Goal: Information Seeking & Learning: Learn about a topic

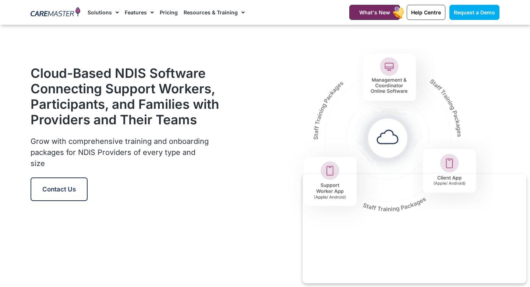
scroll to position [678, 0]
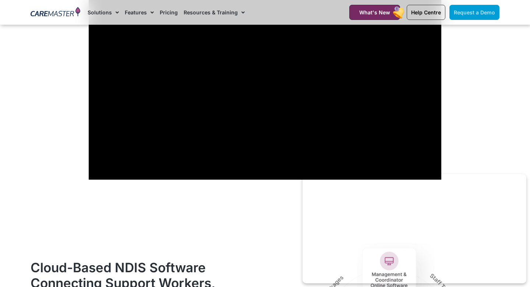
click at [465, 13] on span "Request a Demo" at bounding box center [474, 12] width 41 height 6
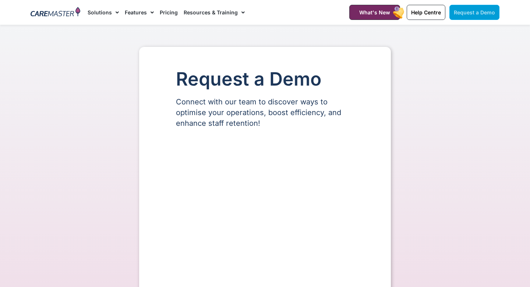
select select "**"
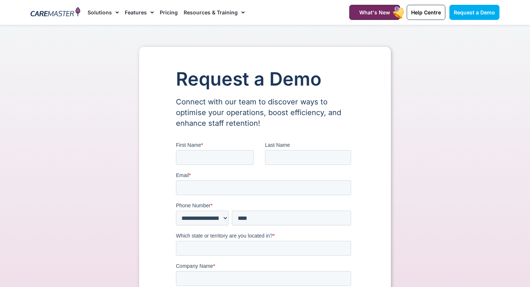
click at [169, 10] on link "Pricing" at bounding box center [169, 12] width 18 height 25
